Goal: Navigation & Orientation: Understand site structure

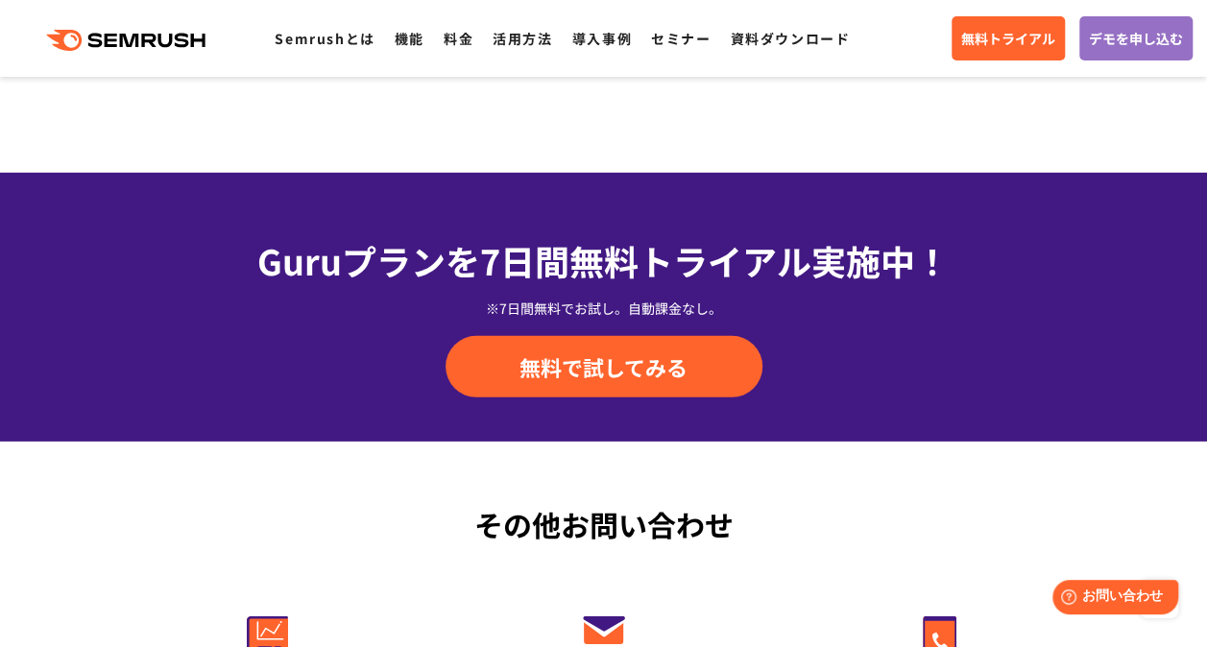
scroll to position [6901, 0]
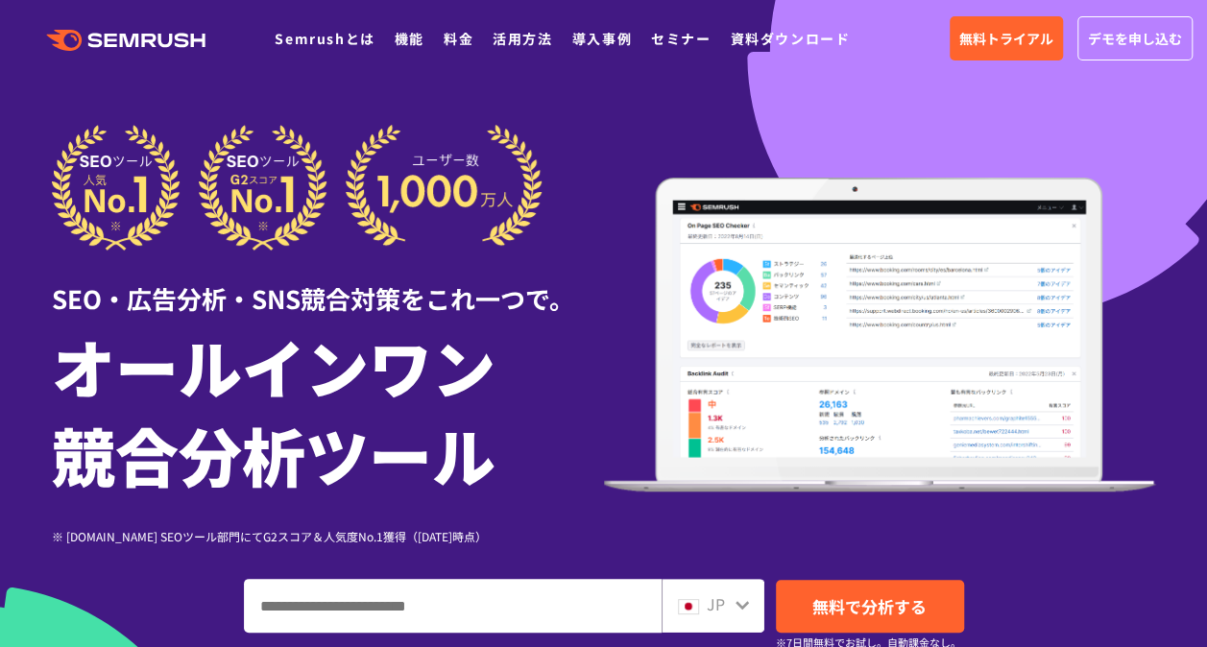
click at [111, 41] on icon ".cls {fill: #FF642D;}" at bounding box center [127, 40] width 217 height 21
